Goal: Task Accomplishment & Management: Complete application form

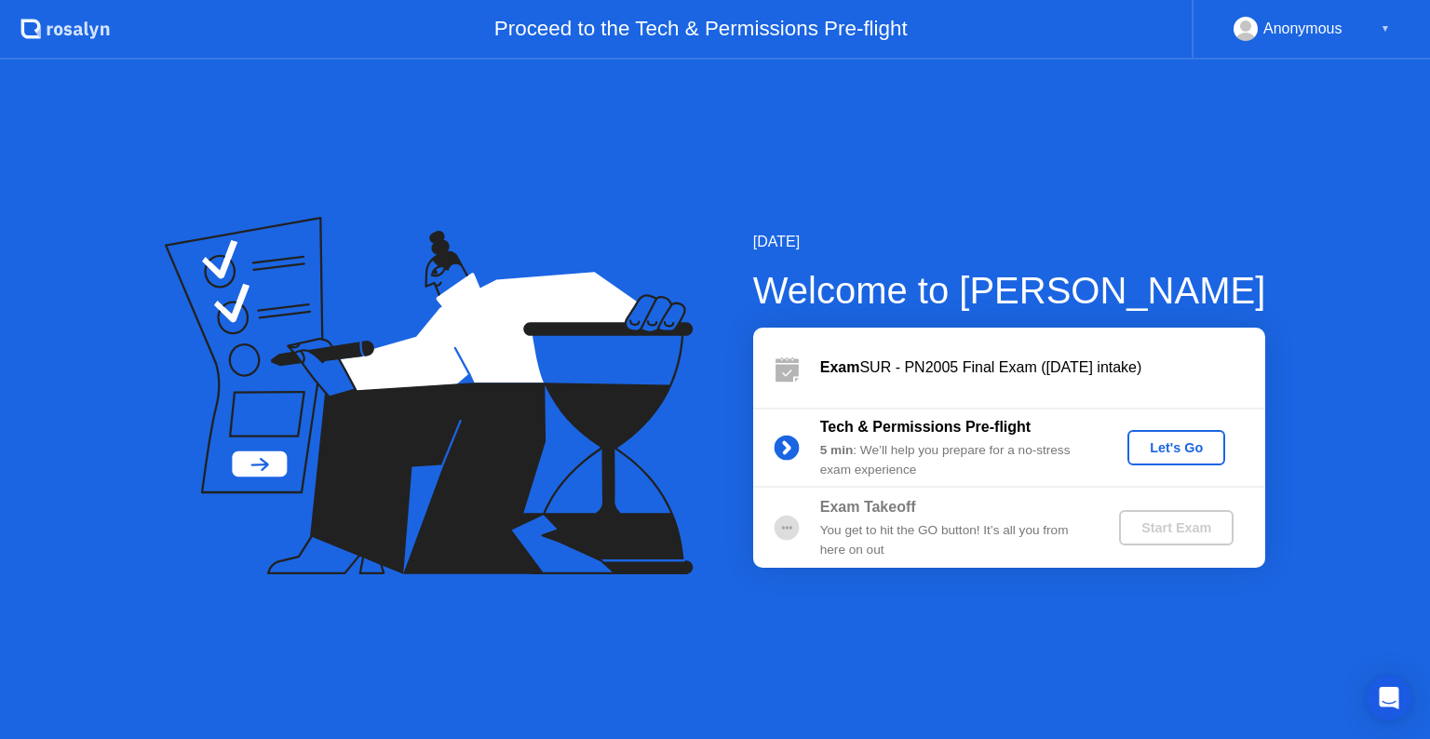
click at [1172, 435] on button "Let's Go" at bounding box center [1177, 447] width 98 height 35
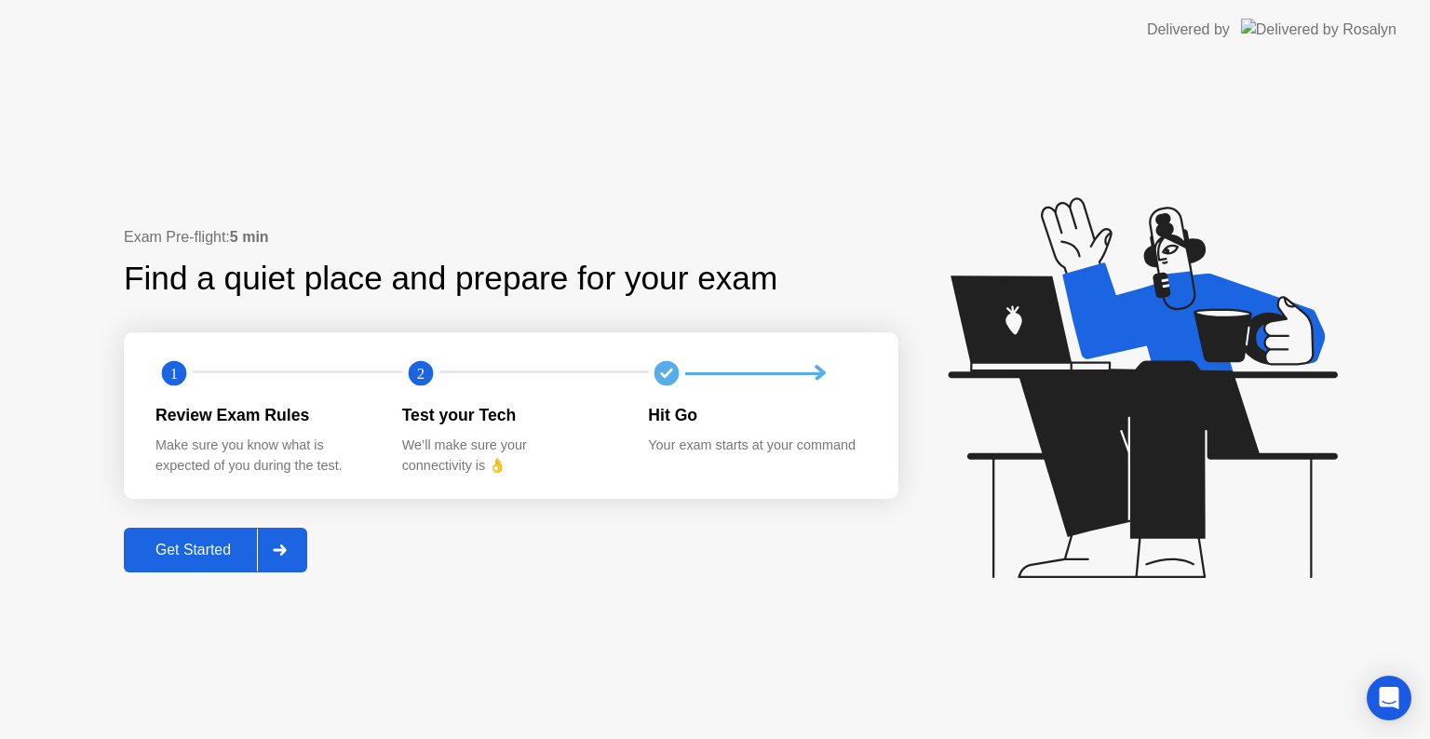
click at [159, 542] on div "Get Started" at bounding box center [193, 550] width 128 height 17
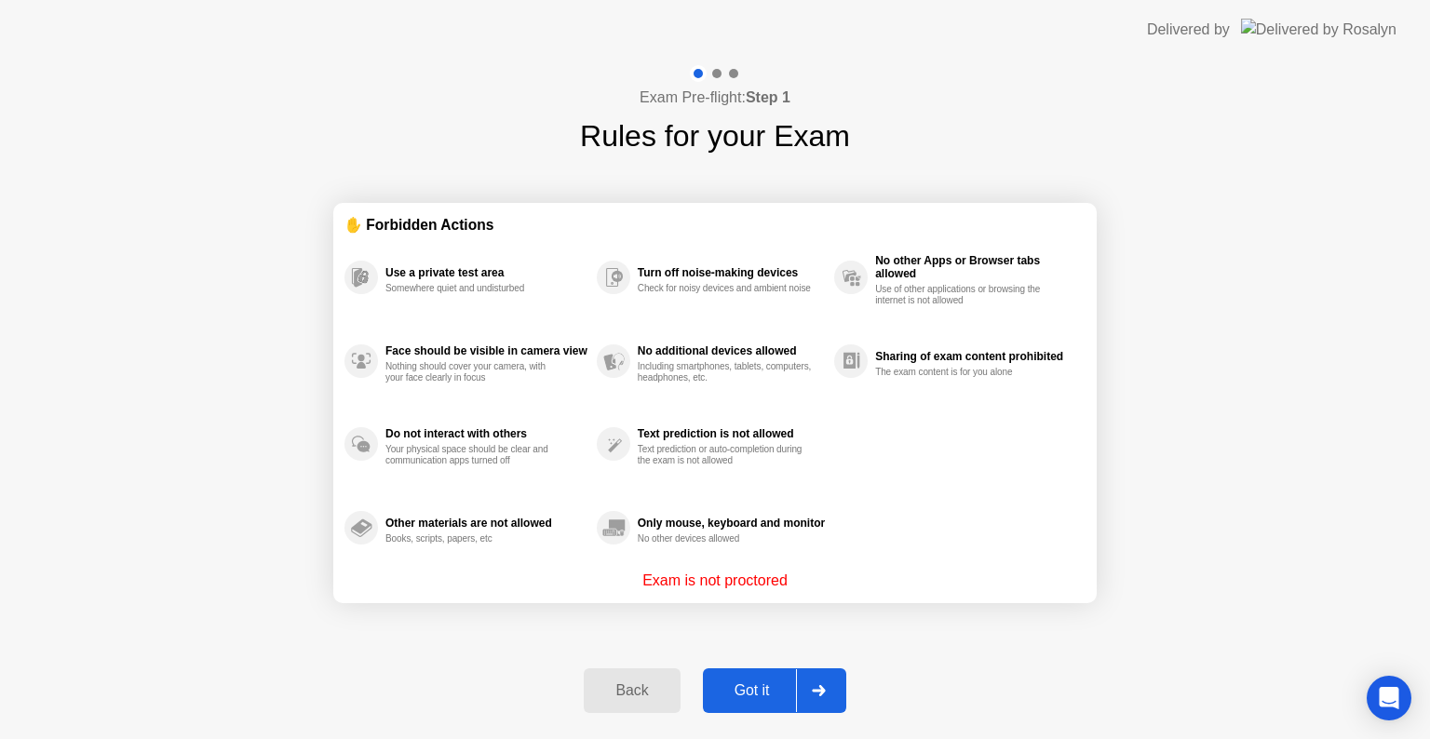
click at [749, 670] on button "Got it" at bounding box center [774, 691] width 143 height 45
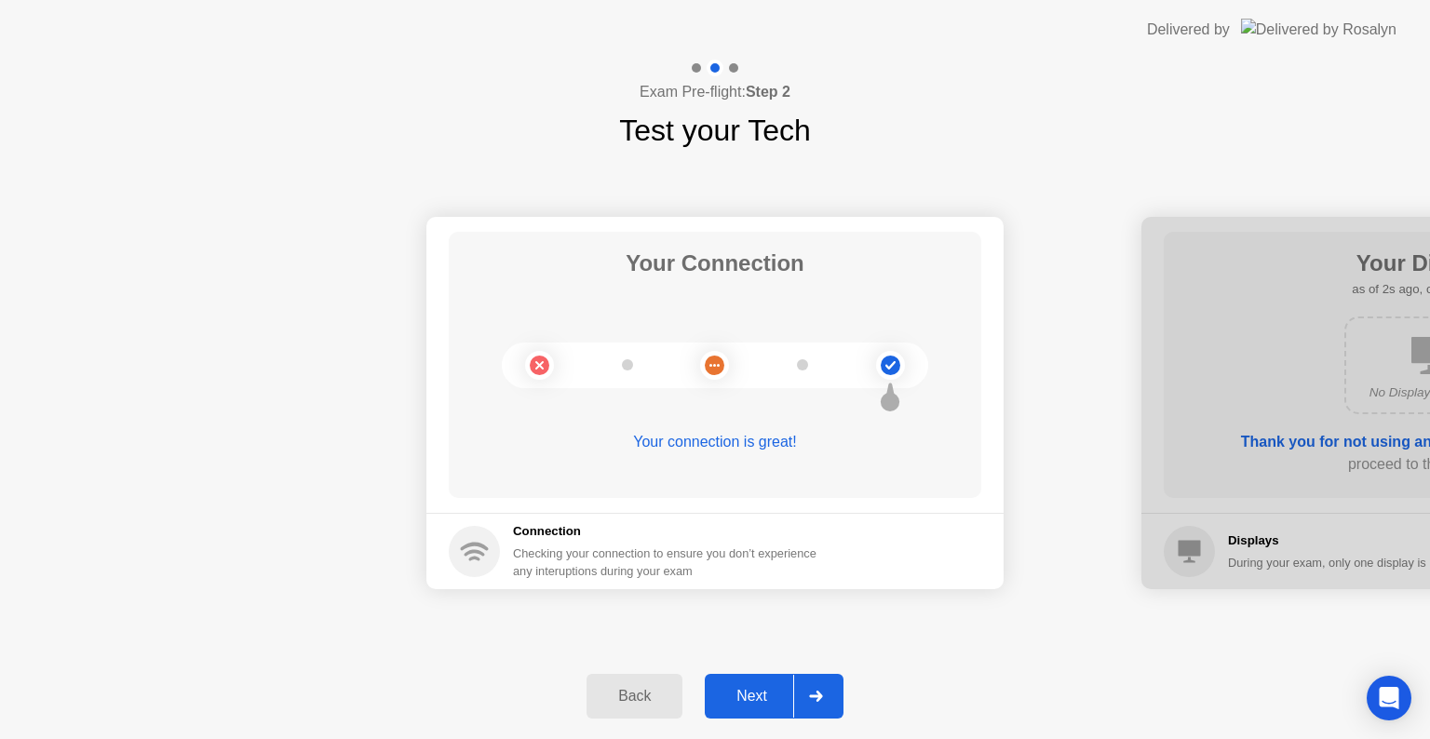
click at [741, 701] on div "Next" at bounding box center [751, 696] width 83 height 17
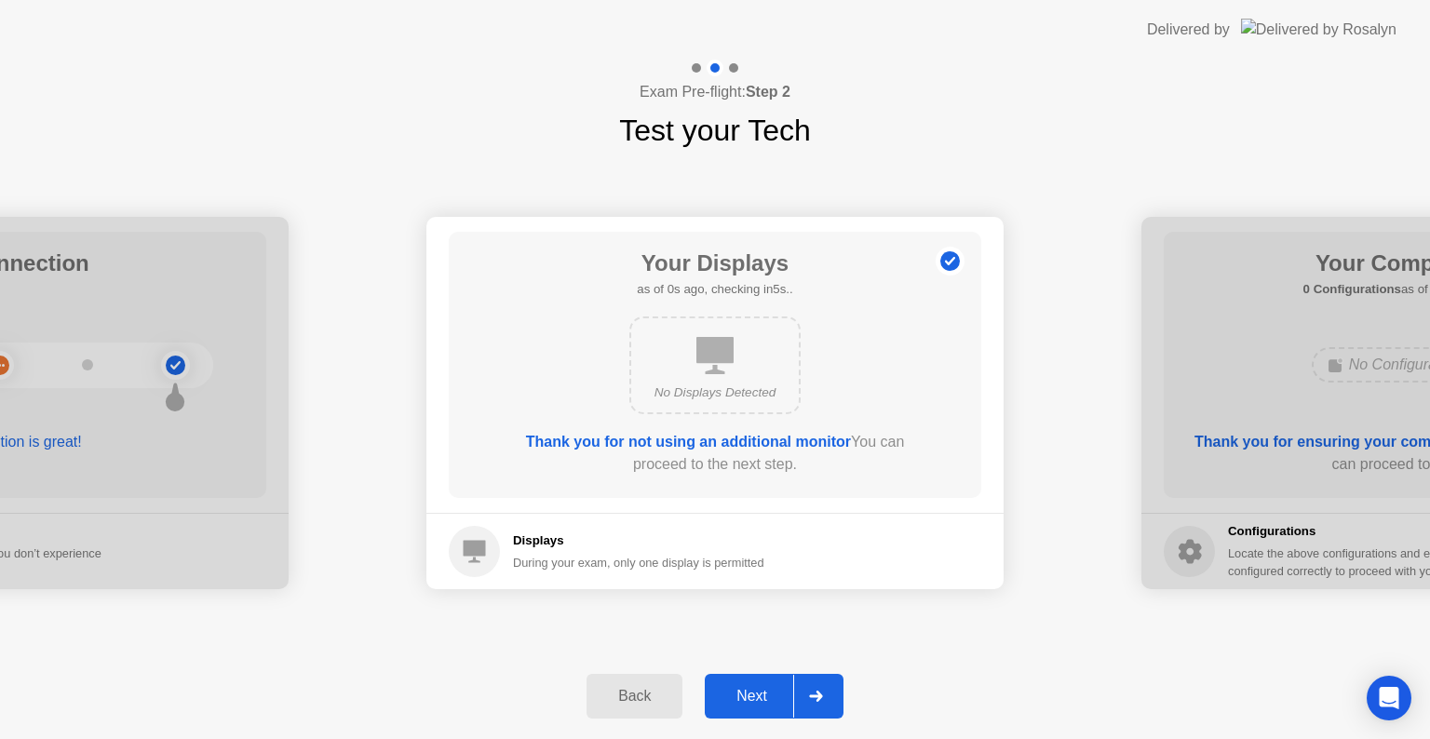
click at [741, 701] on div "Next" at bounding box center [751, 696] width 83 height 17
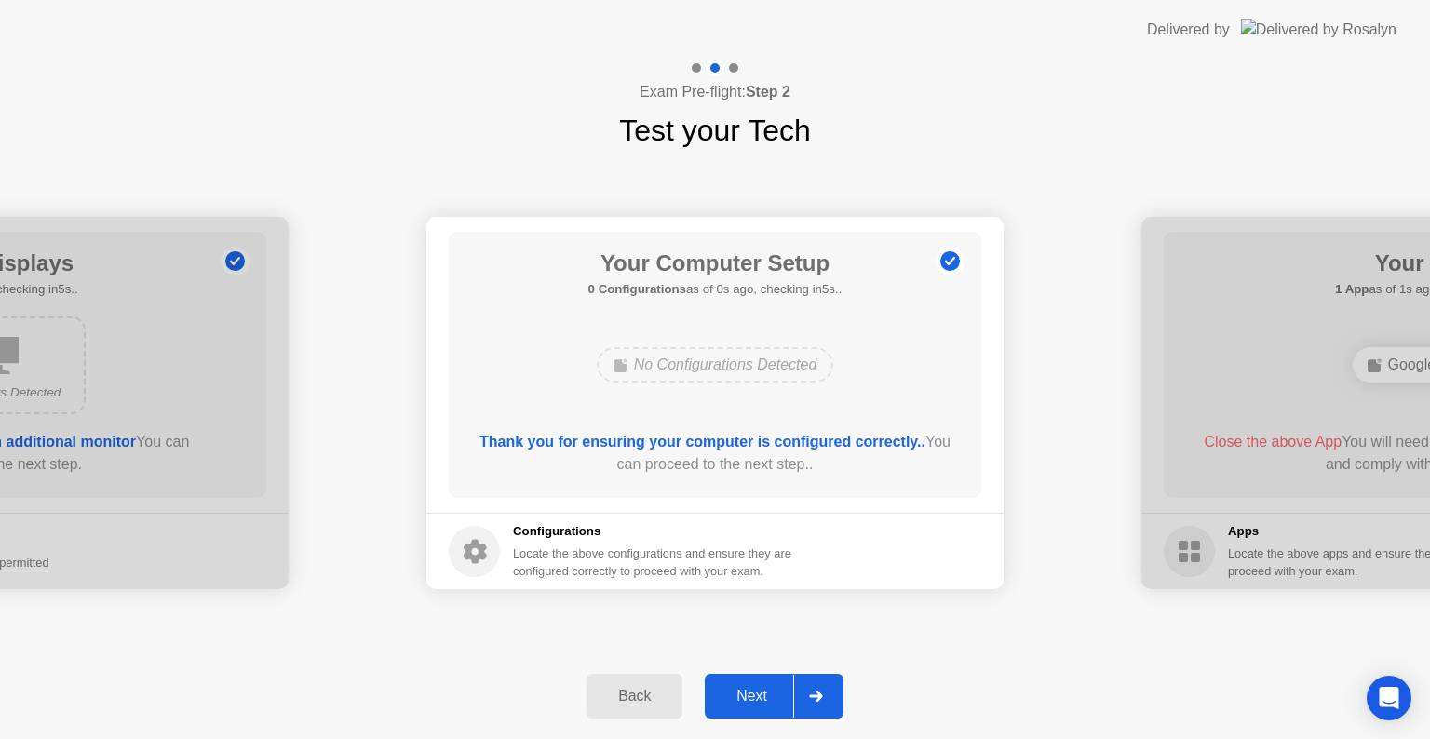
click at [741, 701] on div "Next" at bounding box center [751, 696] width 83 height 17
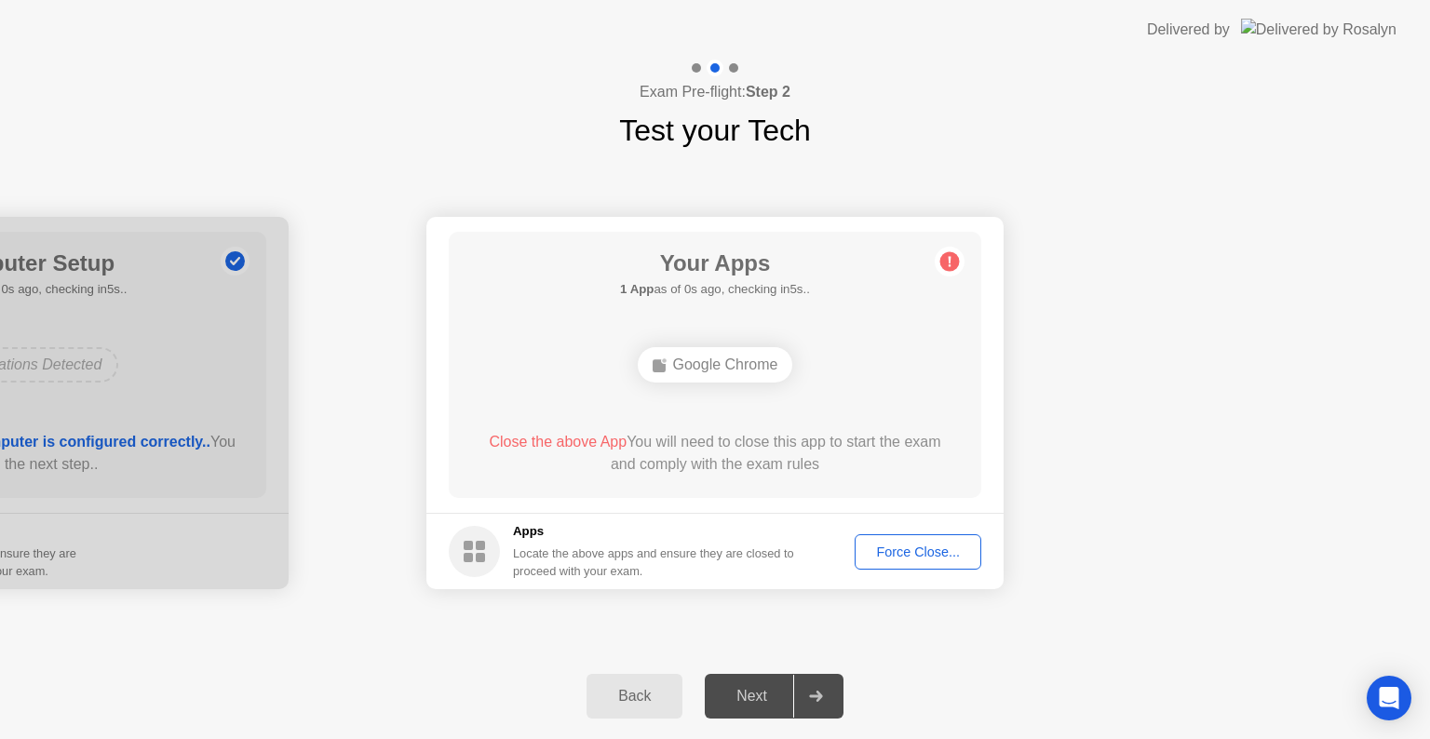
click at [875, 556] on div "Force Close..." at bounding box center [918, 552] width 114 height 15
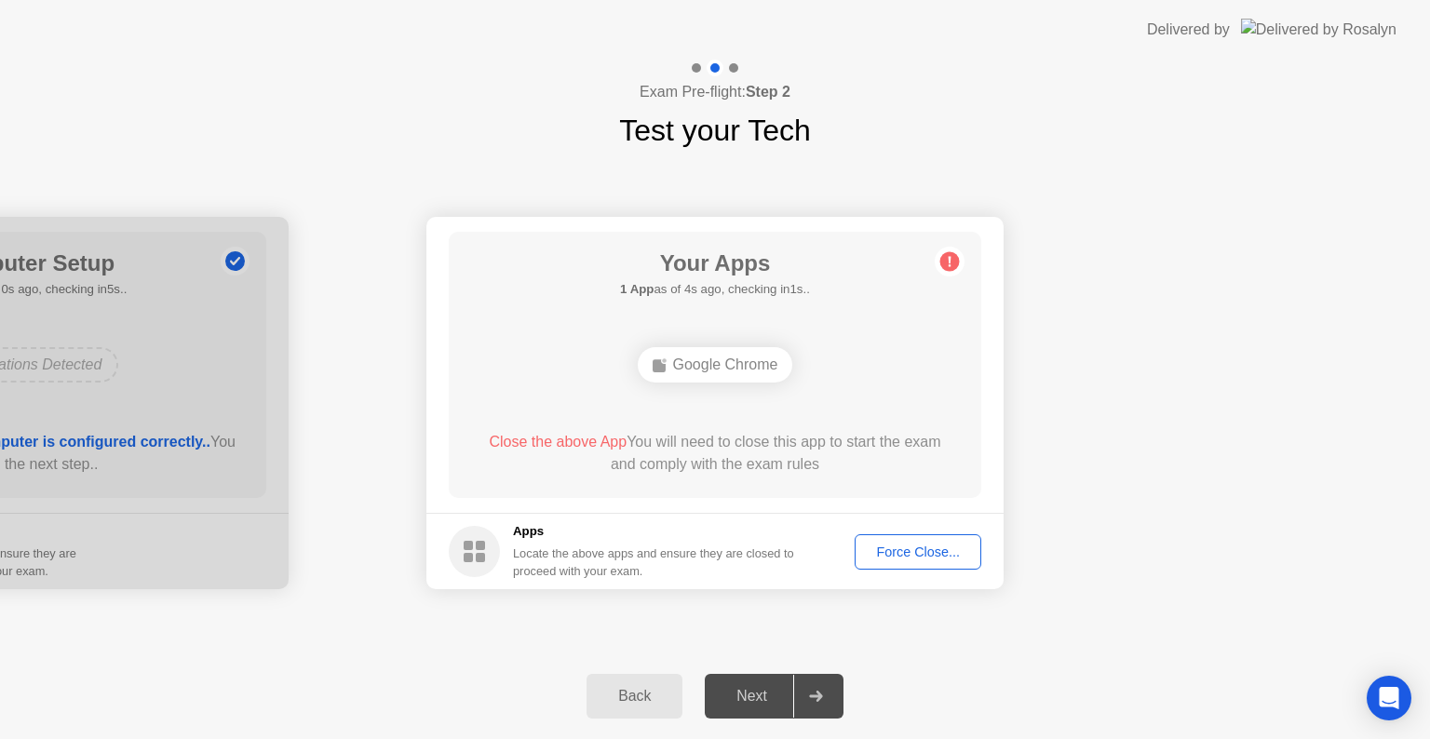
click at [755, 696] on div "Next" at bounding box center [751, 696] width 83 height 17
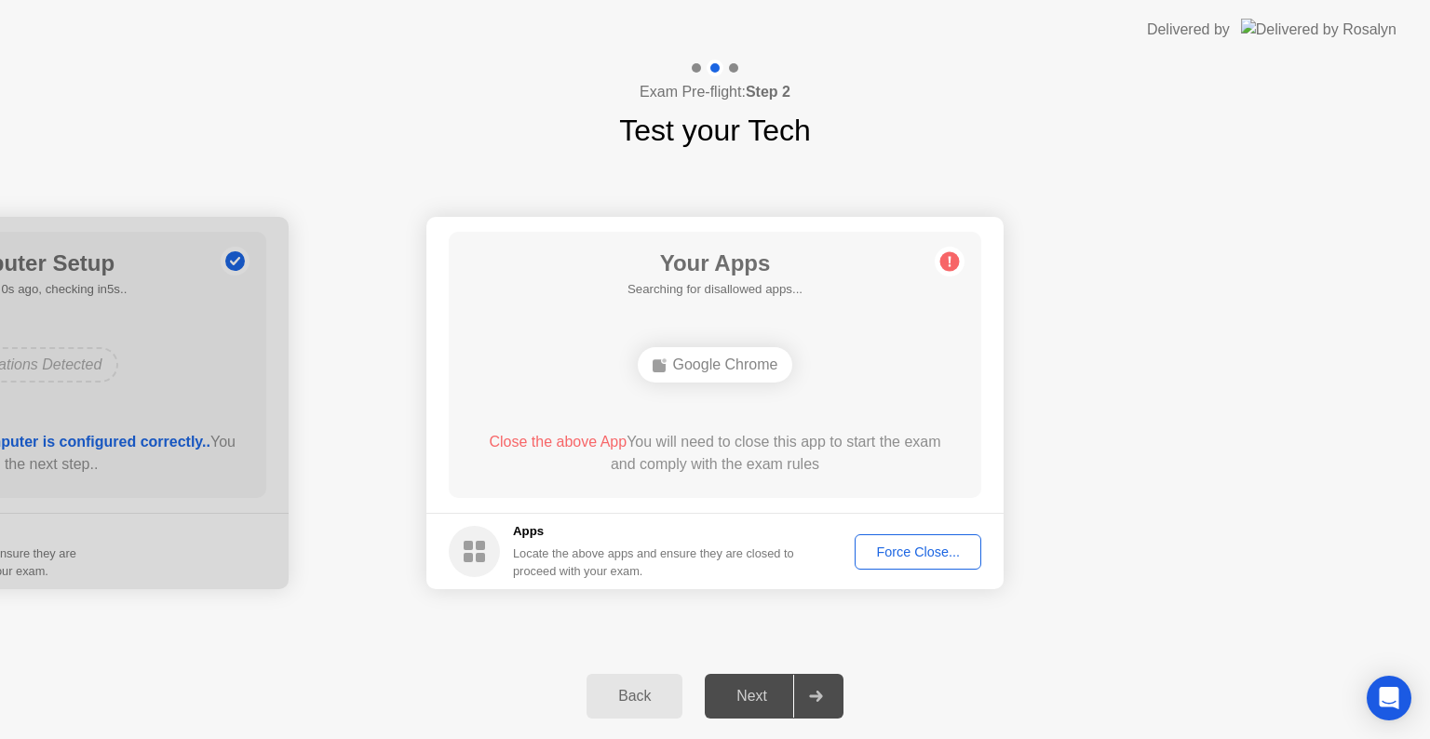
click at [755, 696] on div "Next" at bounding box center [751, 696] width 83 height 17
click at [926, 534] on button "Force Close..." at bounding box center [918, 551] width 127 height 35
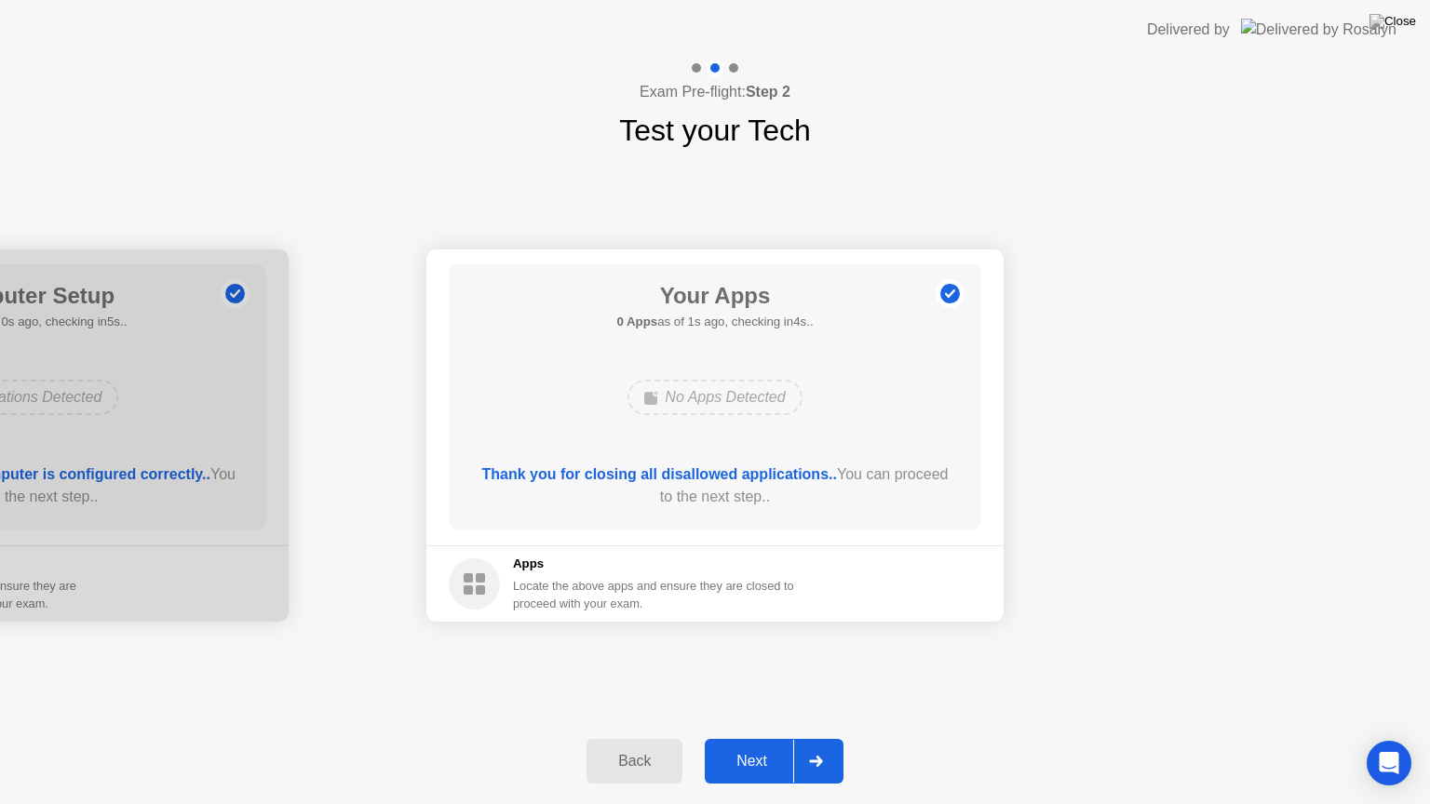
click at [738, 738] on div "Next" at bounding box center [751, 761] width 83 height 17
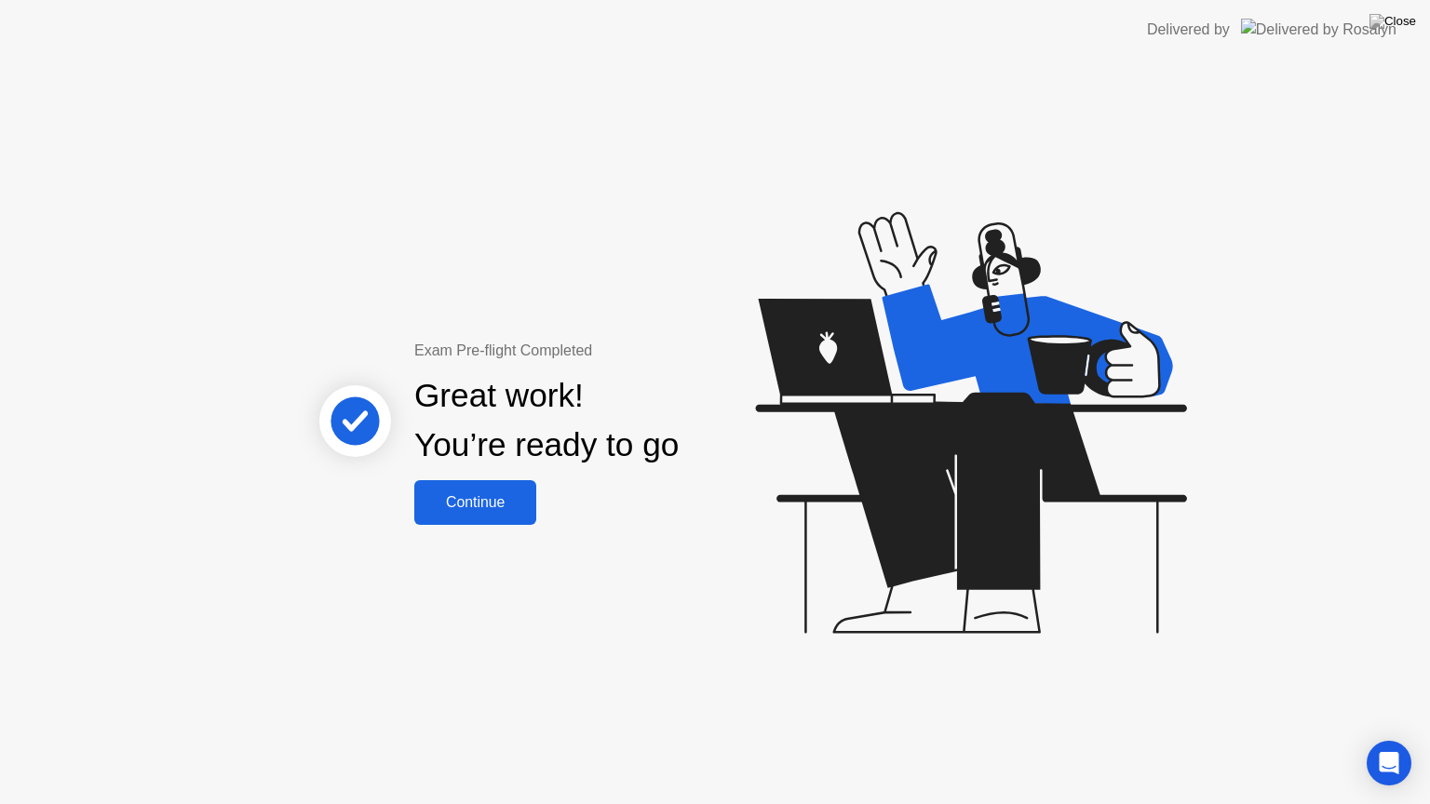
click at [451, 488] on button "Continue" at bounding box center [475, 502] width 122 height 45
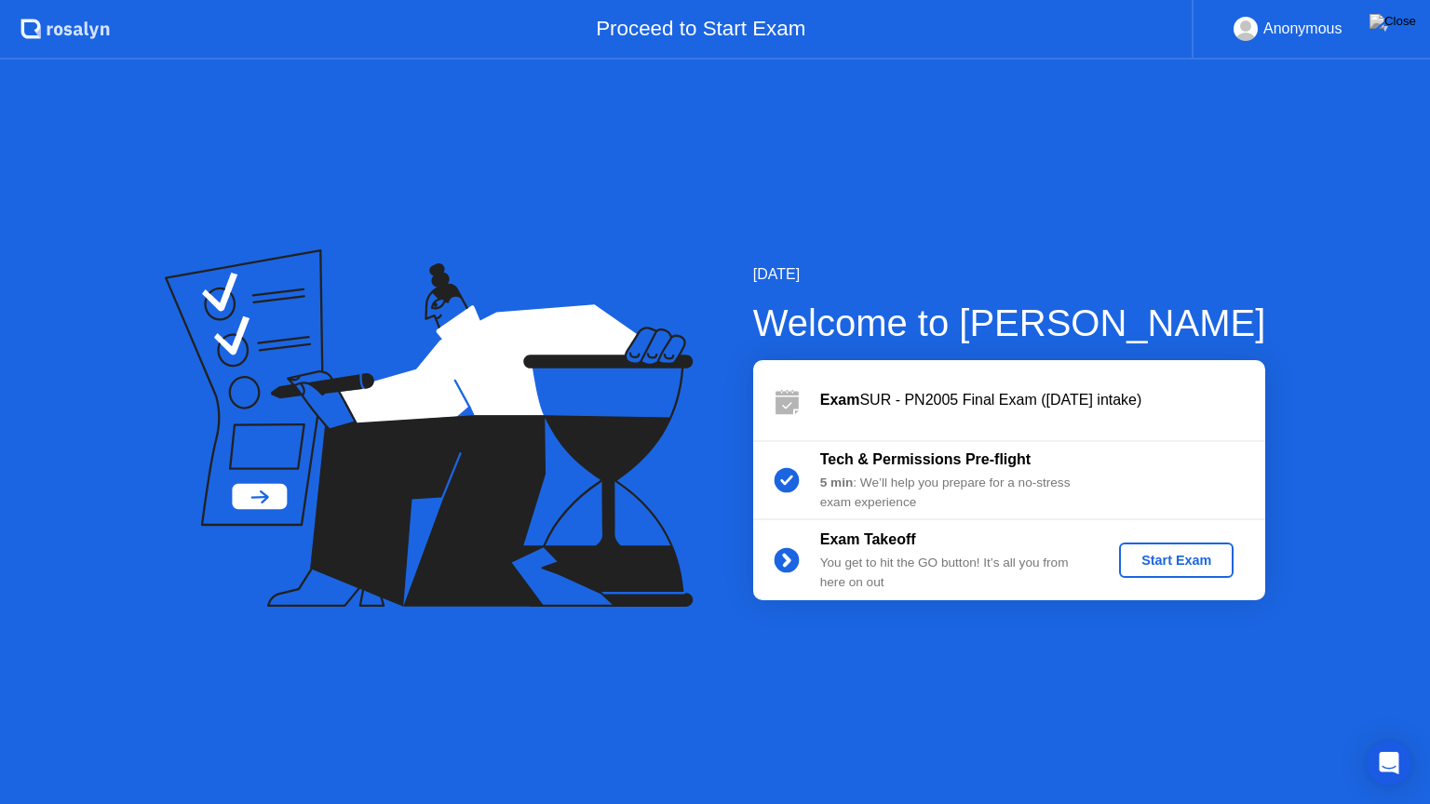
click at [1197, 556] on div "Start Exam" at bounding box center [1177, 560] width 100 height 15
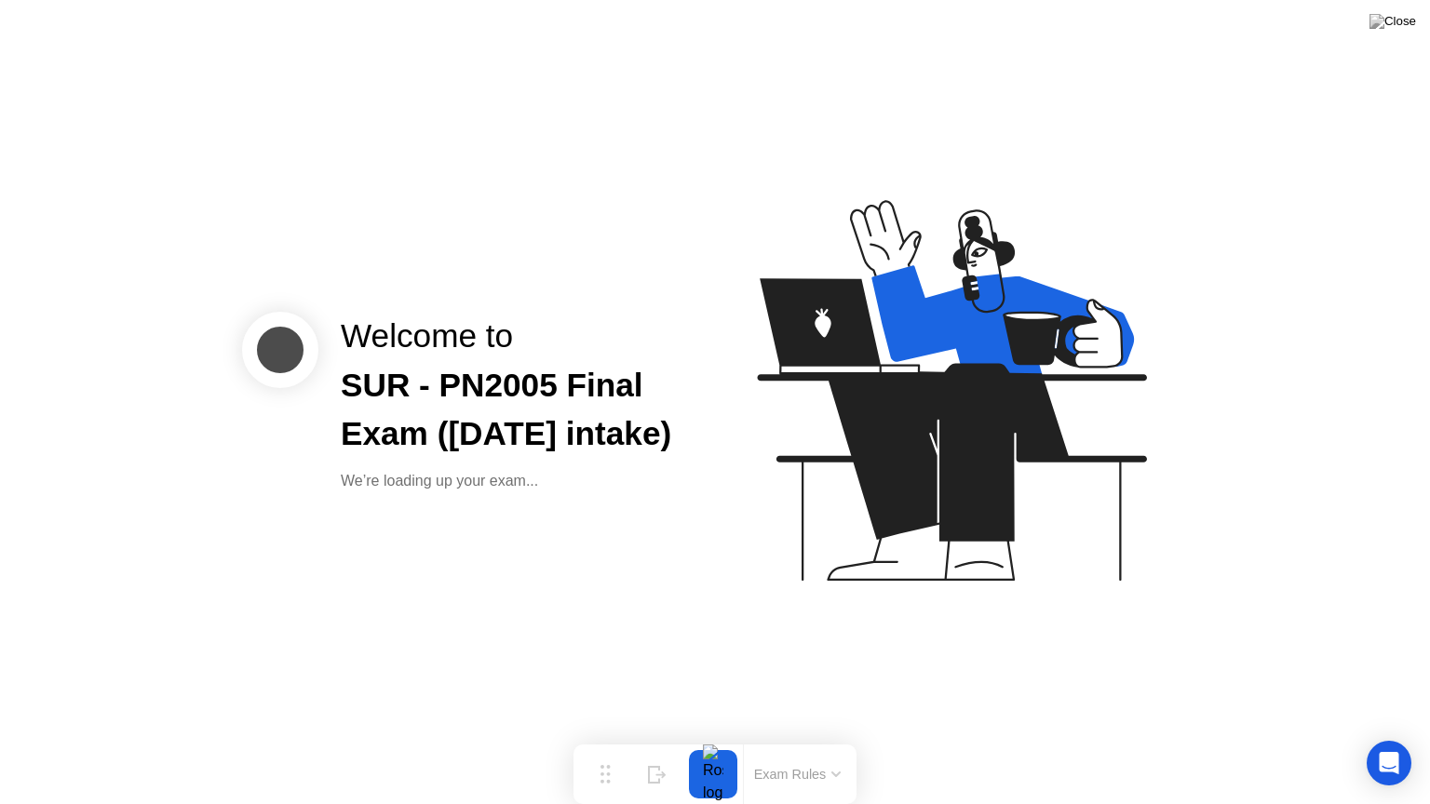
click at [1200, 667] on div "Welcome to SUR - PN2005 Final Exam ([DATE] intake) We’re loading up your exam..." at bounding box center [715, 402] width 1430 height 804
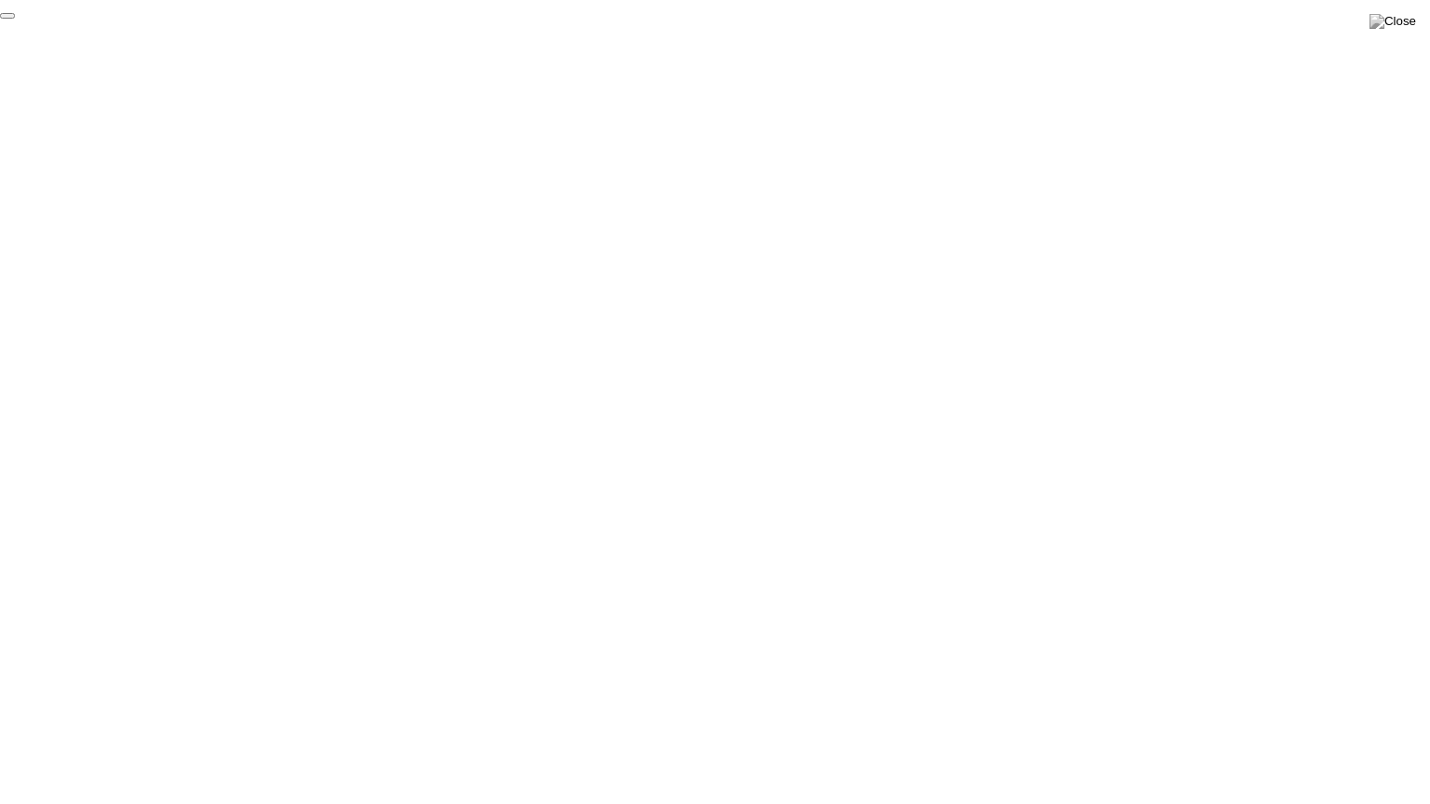
click div "End Proctoring Session"
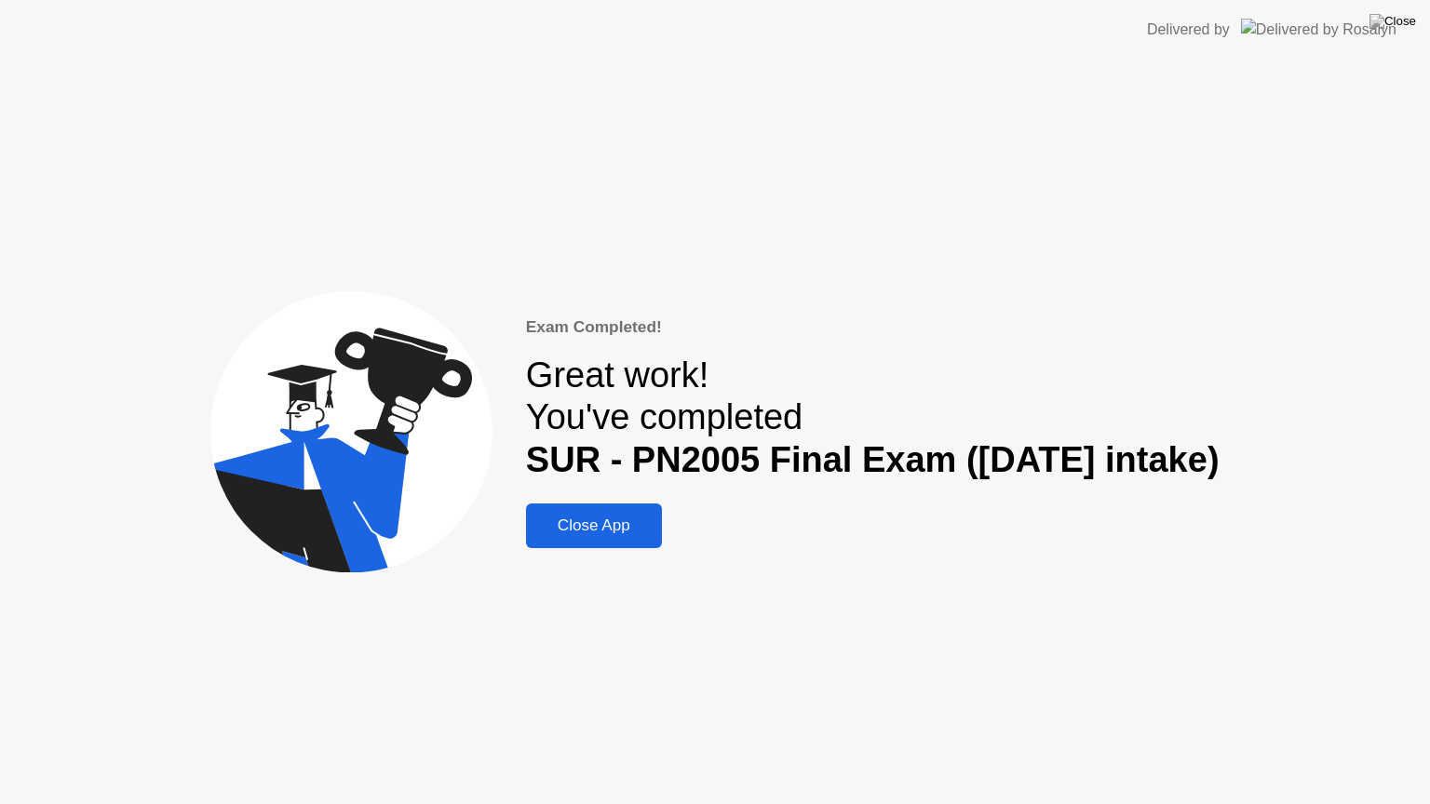
click at [562, 507] on button "Close App" at bounding box center [594, 526] width 136 height 45
